Goal: Transaction & Acquisition: Obtain resource

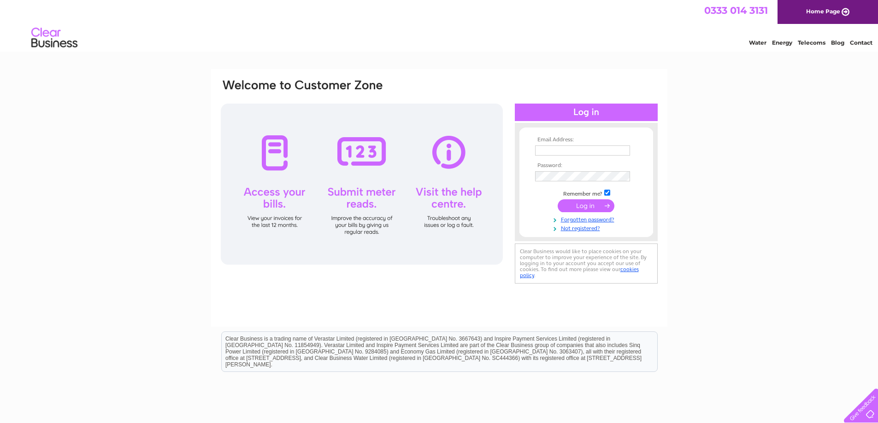
type input "[PERSON_NAME][EMAIL_ADDRESS][DOMAIN_NAME]"
click at [584, 205] on input "submit" at bounding box center [585, 205] width 57 height 13
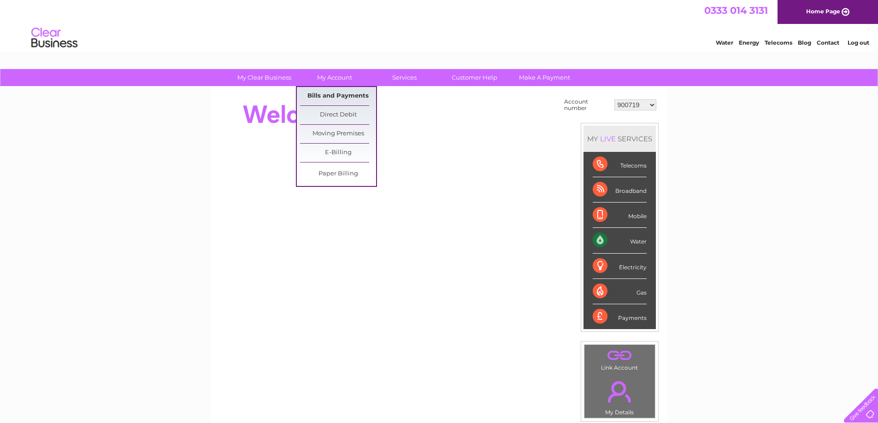
click at [328, 97] on link "Bills and Payments" at bounding box center [338, 96] width 76 height 18
click at [346, 94] on link "Bills and Payments" at bounding box center [338, 96] width 76 height 18
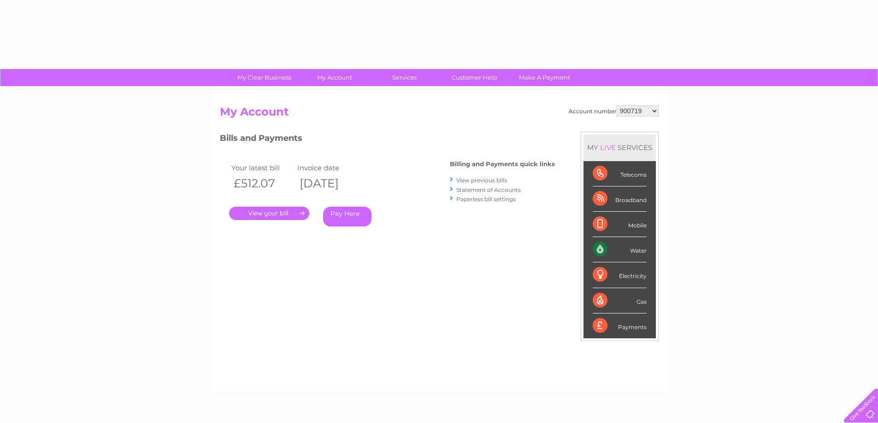
click at [654, 111] on select "900719 900720 900721 900722 900724 907163 917749 919306 921360 928449 931316 93…" at bounding box center [637, 110] width 42 height 11
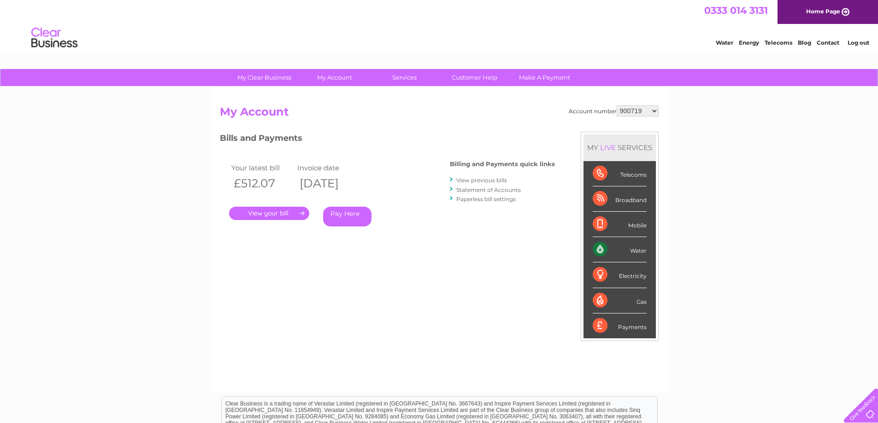
select select "900722"
click at [616, 105] on select "900719 900720 900721 900722 900724 907163 917749 919306 921360 928449 931316 93…" at bounding box center [637, 110] width 42 height 11
click at [279, 213] on link "." at bounding box center [269, 213] width 80 height 13
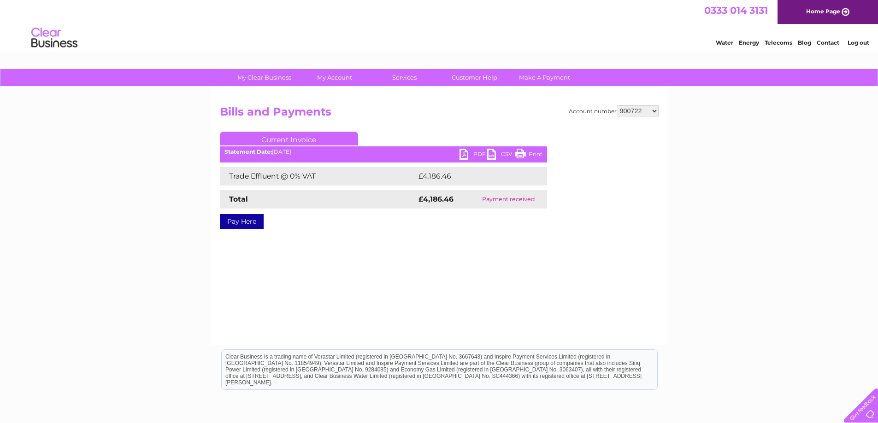
click at [480, 151] on link "PDF" at bounding box center [473, 155] width 28 height 13
click at [861, 45] on link "Log out" at bounding box center [858, 42] width 22 height 7
